Goal: Task Accomplishment & Management: Complete application form

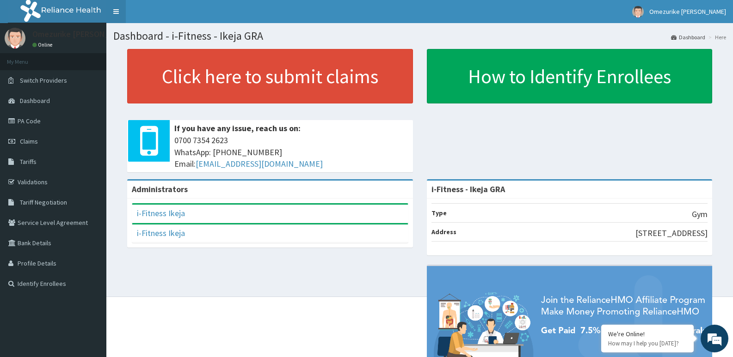
click at [112, 12] on link "Toggle navigation" at bounding box center [115, 11] width 19 height 23
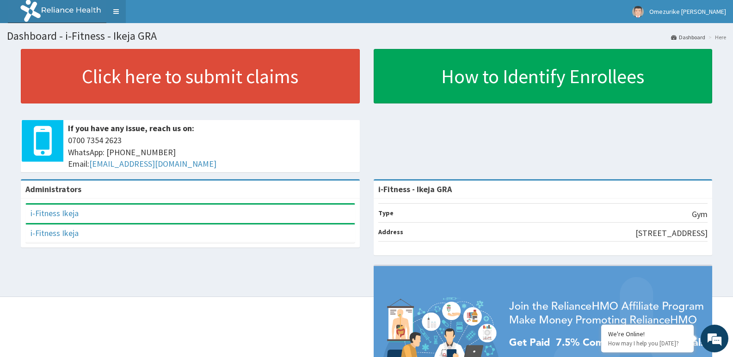
click at [112, 12] on link "Toggle navigation" at bounding box center [115, 11] width 19 height 23
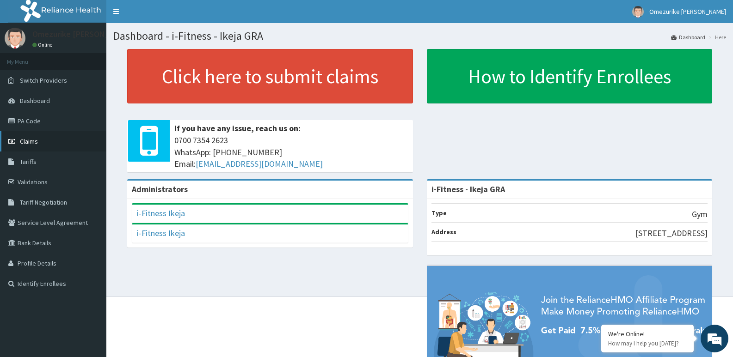
click at [42, 140] on link "Claims" at bounding box center [53, 141] width 106 height 20
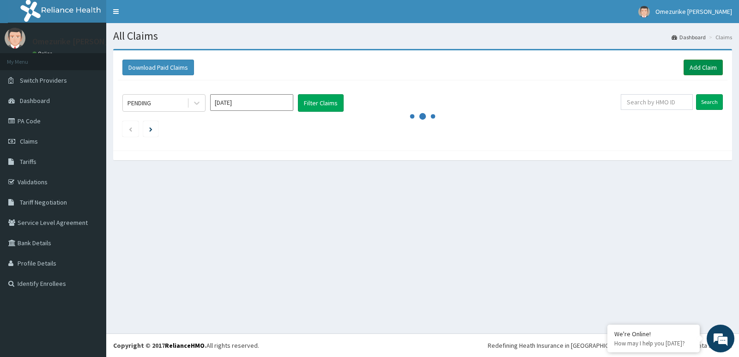
click at [693, 69] on link "Add Claim" at bounding box center [703, 68] width 39 height 16
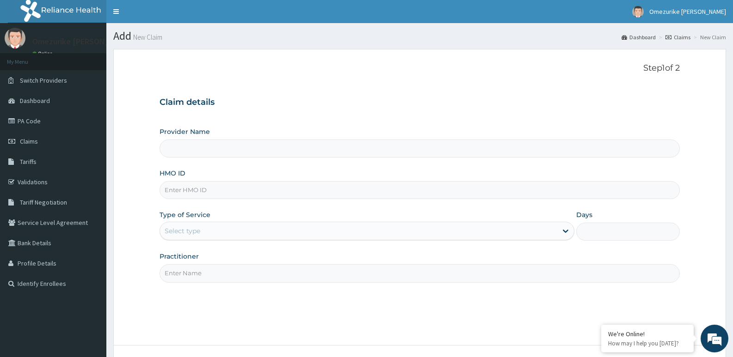
type input "i-Fitness - Ikeja GRA"
type input "1"
click at [202, 184] on input "HMO ID" at bounding box center [419, 190] width 520 height 18
click at [562, 232] on div "Outpatient" at bounding box center [366, 231] width 414 height 18
click at [565, 232] on div "Outpatient" at bounding box center [366, 231] width 414 height 18
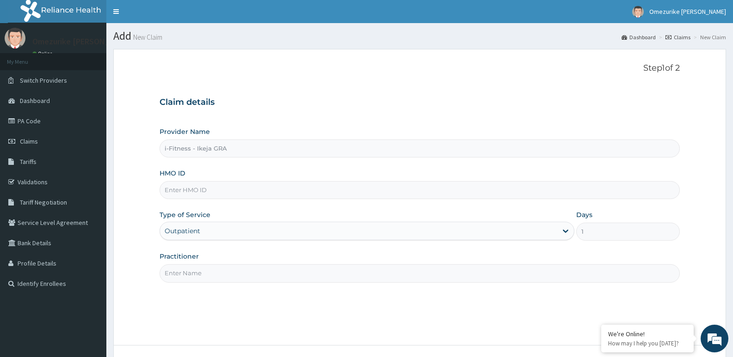
click at [247, 279] on input "Practitioner" at bounding box center [419, 273] width 520 height 18
click at [238, 191] on input "HMO ID" at bounding box center [419, 190] width 520 height 18
drag, startPoint x: 173, startPoint y: 172, endPoint x: 152, endPoint y: 172, distance: 21.3
click at [152, 172] on form "Step 1 of 2 Claim details Provider Name i-Fitness - Ikeja GRA HMO ID Type of Se…" at bounding box center [419, 223] width 612 height 349
click at [152, 171] on form "Step 1 of 2 Claim details Provider Name i-Fitness - Ikeja GRA HMO ID Type of Se…" at bounding box center [419, 223] width 612 height 349
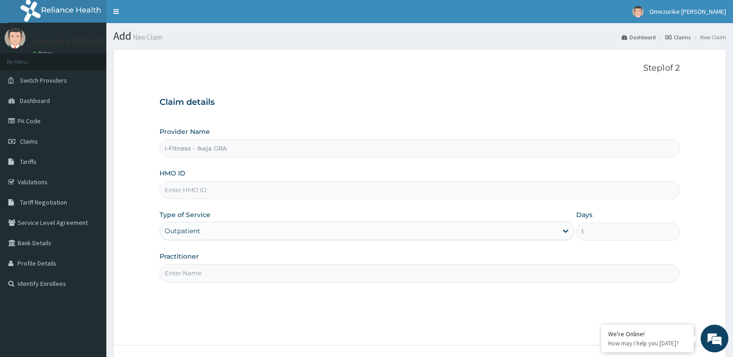
click at [196, 190] on input "HMO ID" at bounding box center [419, 190] width 520 height 18
click at [200, 194] on input "HMO ID" at bounding box center [419, 190] width 520 height 18
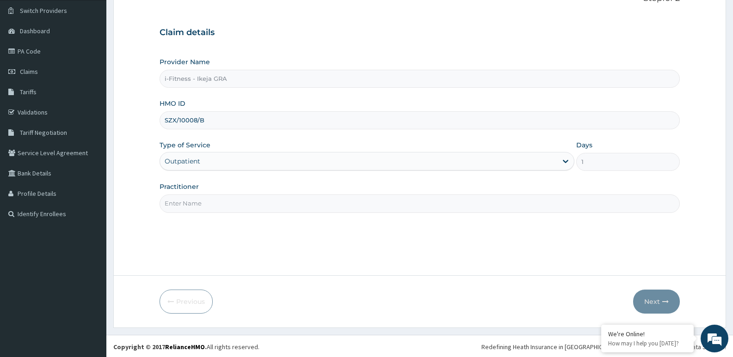
scroll to position [71, 0]
type input "SZX/10008/B"
click at [456, 161] on div "Outpatient" at bounding box center [366, 160] width 414 height 18
click at [322, 205] on input "Practitioner" at bounding box center [419, 202] width 520 height 18
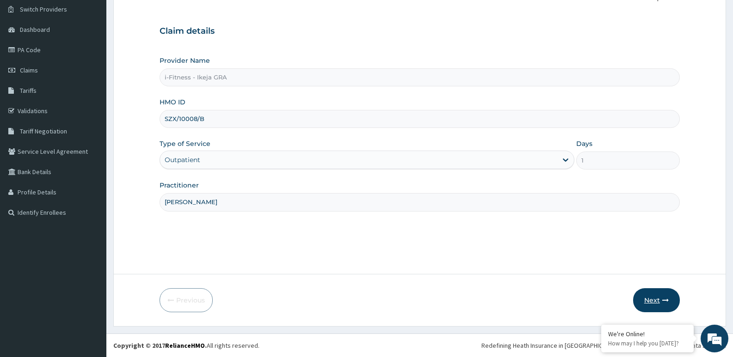
type input "Joy Jonathan"
click at [655, 302] on button "Next" at bounding box center [656, 300] width 47 height 24
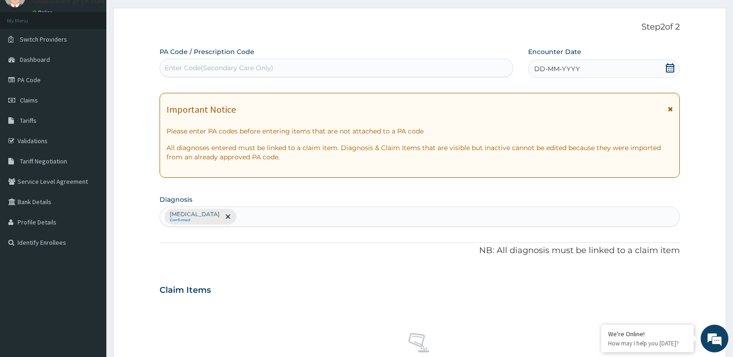
scroll to position [25, 0]
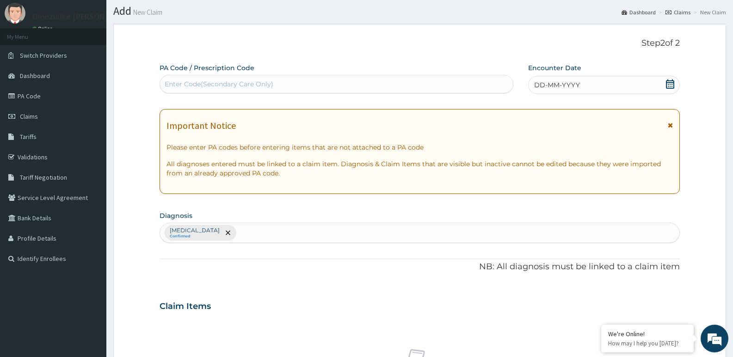
click at [386, 87] on div "Enter Code(Secondary Care Only)" at bounding box center [336, 84] width 353 height 15
type input "PA/256530"
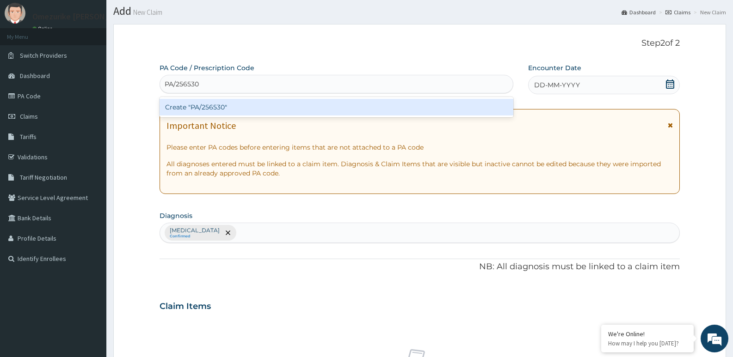
click at [414, 107] on div "Create "PA/256530"" at bounding box center [336, 107] width 354 height 17
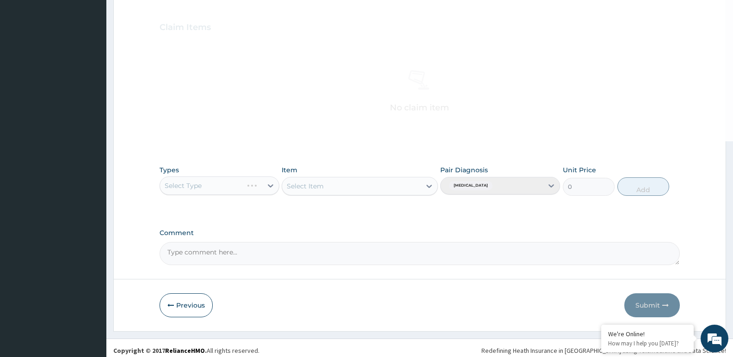
scroll to position [309, 0]
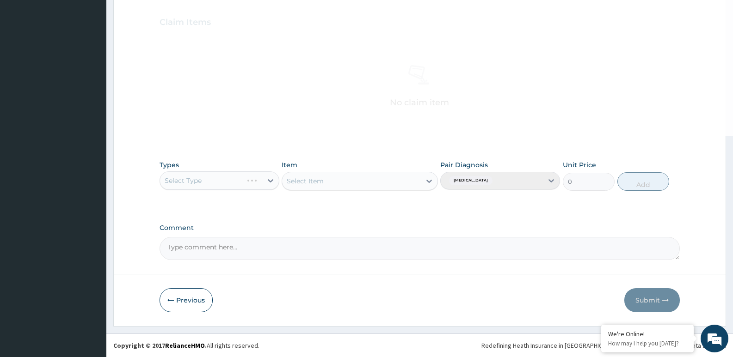
click at [262, 184] on div "Select Type" at bounding box center [219, 180] width 120 height 18
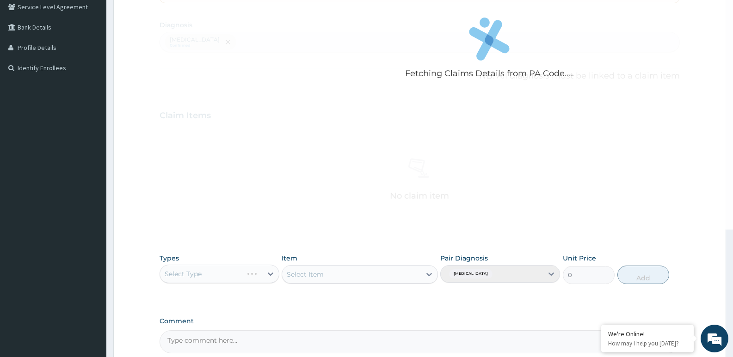
scroll to position [78, 0]
